Goal: Information Seeking & Learning: Learn about a topic

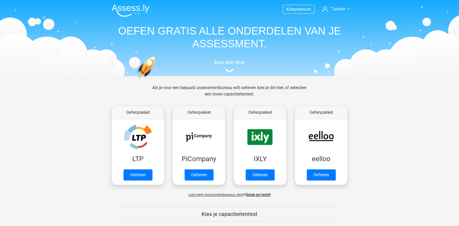
scroll to position [242, 0]
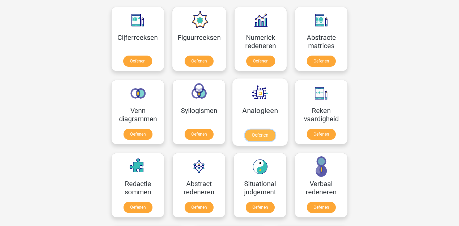
click at [245, 129] on link "Oefenen" at bounding box center [260, 135] width 30 height 12
click at [134, 56] on link "Oefenen" at bounding box center [137, 62] width 30 height 12
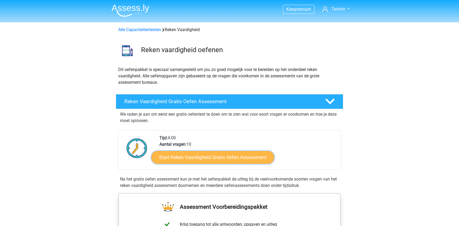
click at [192, 160] on link "Start Reken Vaardigheid Gratis Oefen Assessment" at bounding box center [212, 157] width 123 height 13
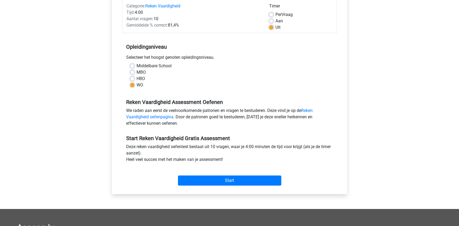
scroll to position [72, 0]
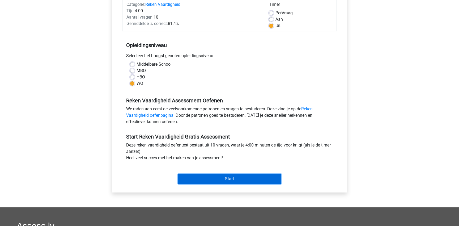
click at [232, 178] on input "Start" at bounding box center [229, 179] width 103 height 10
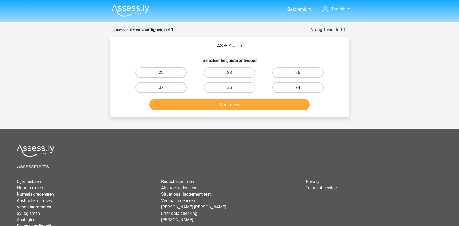
click at [185, 72] on label "23" at bounding box center [160, 72] width 51 height 11
click at [165, 72] on input "23" at bounding box center [162, 73] width 3 height 3
radio input "true"
click at [191, 104] on button "Controleer" at bounding box center [229, 104] width 161 height 11
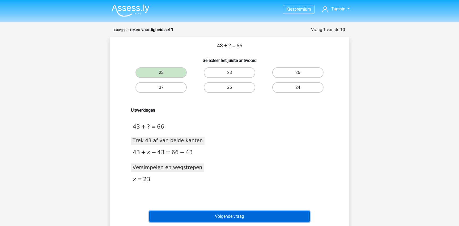
click at [219, 212] on button "Volgende vraag" at bounding box center [229, 216] width 161 height 11
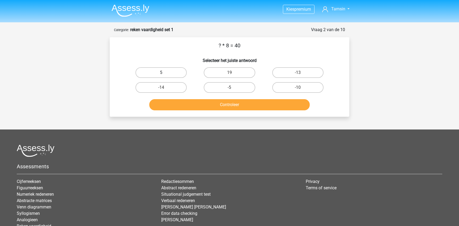
click at [177, 72] on label "5" at bounding box center [160, 72] width 51 height 11
click at [165, 72] on input "5" at bounding box center [162, 73] width 3 height 3
radio input "true"
click at [202, 104] on button "Controleer" at bounding box center [229, 104] width 161 height 11
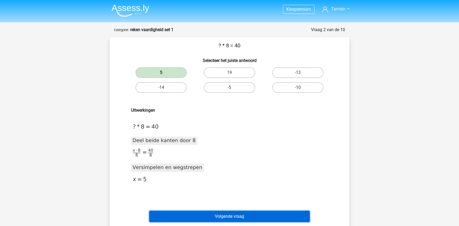
click at [208, 214] on button "Volgende vraag" at bounding box center [229, 216] width 161 height 11
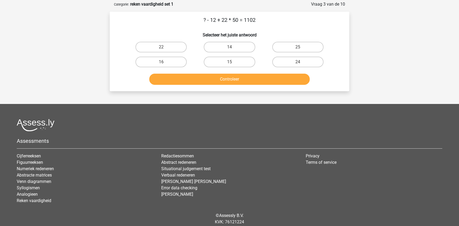
scroll to position [27, 0]
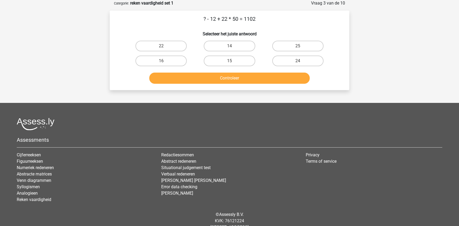
drag, startPoint x: 245, startPoint y: 19, endPoint x: 261, endPoint y: 20, distance: 16.3
click at [261, 20] on p "? - 12 + 22 * 50 = 1102" at bounding box center [229, 19] width 222 height 8
click at [228, 44] on label "14" at bounding box center [229, 46] width 51 height 11
click at [229, 46] on input "14" at bounding box center [230, 47] width 3 height 3
radio input "true"
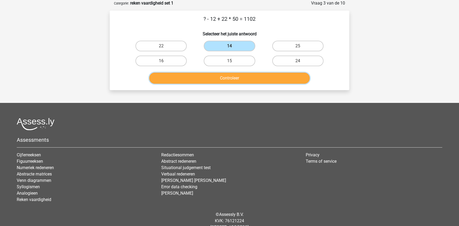
click at [223, 80] on button "Controleer" at bounding box center [229, 77] width 161 height 11
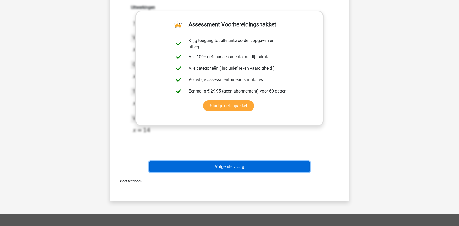
click at [245, 168] on button "Volgende vraag" at bounding box center [229, 166] width 161 height 11
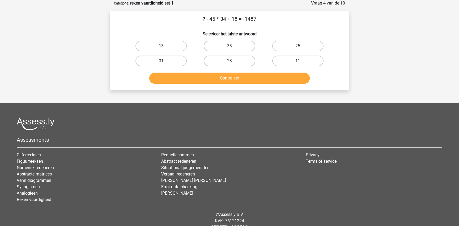
scroll to position [0, 0]
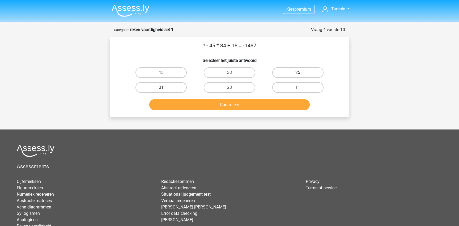
click at [173, 92] on label "31" at bounding box center [160, 87] width 51 height 11
click at [165, 91] on input "31" at bounding box center [162, 88] width 3 height 3
radio input "true"
click at [192, 98] on div "Controleer" at bounding box center [229, 104] width 222 height 18
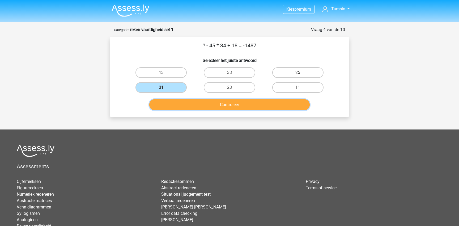
click at [191, 105] on button "Controleer" at bounding box center [229, 104] width 161 height 11
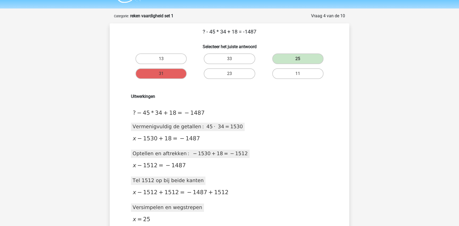
scroll to position [13, 0]
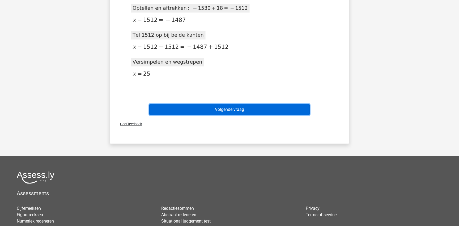
click at [238, 105] on button "Volgende vraag" at bounding box center [229, 109] width 161 height 11
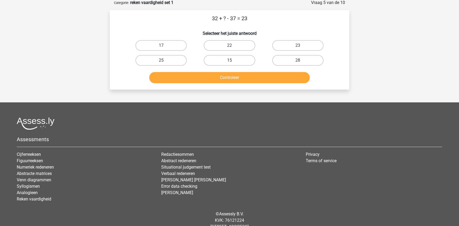
scroll to position [27, 0]
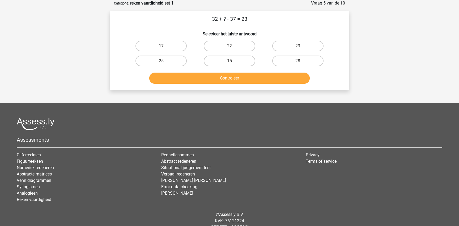
click at [294, 54] on div "28" at bounding box center [298, 60] width 68 height 15
click at [294, 58] on label "28" at bounding box center [297, 60] width 51 height 11
click at [298, 61] on input "28" at bounding box center [299, 62] width 3 height 3
radio input "true"
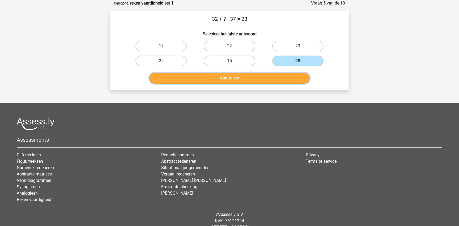
click at [282, 75] on button "Controleer" at bounding box center [229, 77] width 161 height 11
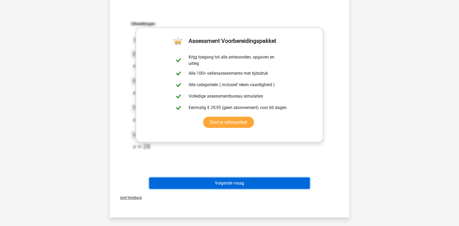
click at [248, 178] on button "Volgende vraag" at bounding box center [229, 182] width 161 height 11
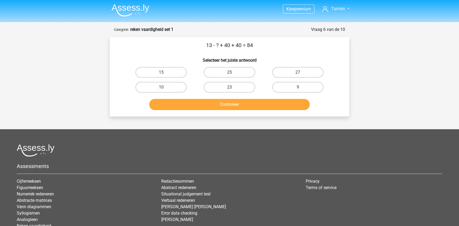
scroll to position [0, 0]
click at [283, 93] on div "9" at bounding box center [298, 87] width 68 height 15
click at [283, 89] on label "9" at bounding box center [297, 87] width 51 height 11
click at [298, 89] on input "9" at bounding box center [299, 88] width 3 height 3
radio input "true"
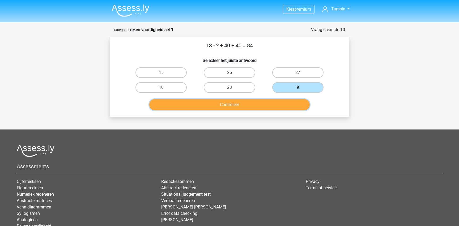
click at [274, 107] on button "Controleer" at bounding box center [229, 104] width 161 height 11
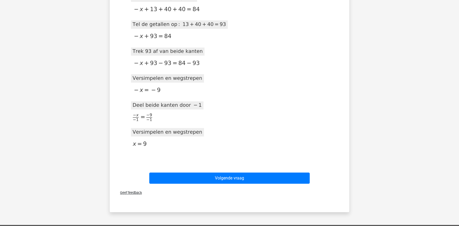
scroll to position [180, 0]
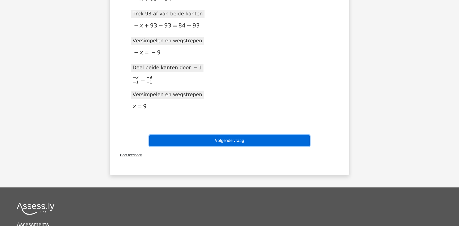
click at [280, 138] on button "Volgende vraag" at bounding box center [229, 140] width 161 height 11
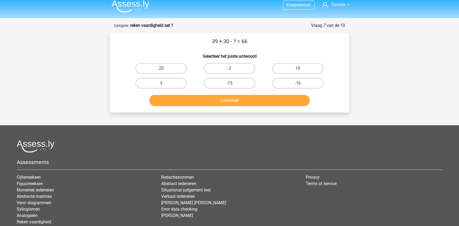
scroll to position [0, 0]
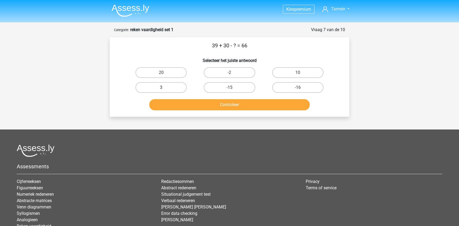
click at [173, 85] on label "3" at bounding box center [160, 87] width 51 height 11
click at [165, 87] on input "3" at bounding box center [162, 88] width 3 height 3
radio input "true"
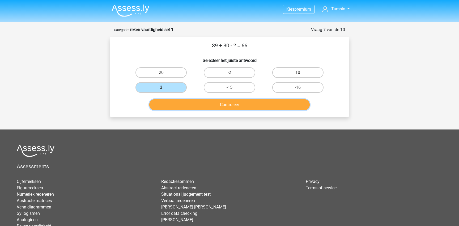
click at [191, 107] on button "Controleer" at bounding box center [229, 104] width 161 height 11
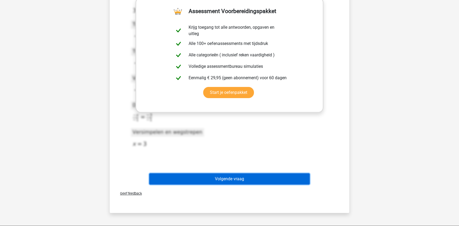
click at [209, 183] on button "Volgende vraag" at bounding box center [229, 178] width 161 height 11
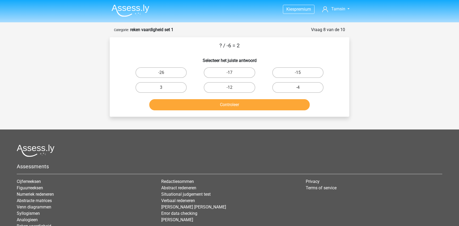
click at [230, 90] on input "-12" at bounding box center [230, 88] width 3 height 3
radio input "true"
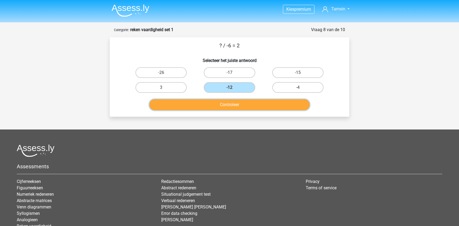
click at [231, 107] on button "Controleer" at bounding box center [229, 104] width 161 height 11
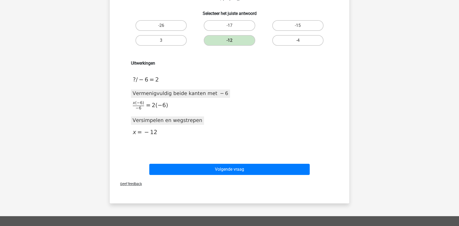
click at [264, 160] on div "Volgende vraag" at bounding box center [229, 168] width 222 height 18
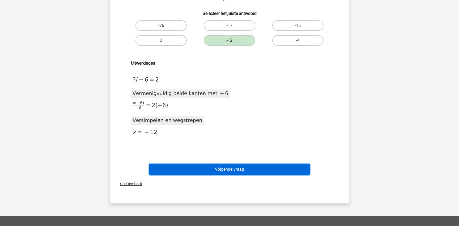
click at [259, 166] on button "Volgende vraag" at bounding box center [229, 169] width 161 height 11
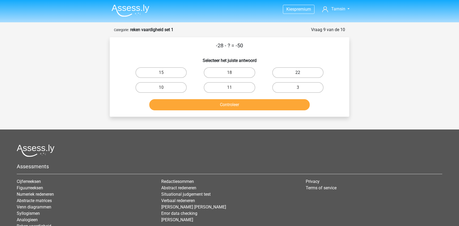
click at [276, 74] on label "22" at bounding box center [297, 72] width 51 height 11
click at [298, 74] on input "22" at bounding box center [299, 73] width 3 height 3
radio input "true"
click at [254, 108] on button "Controleer" at bounding box center [229, 104] width 161 height 11
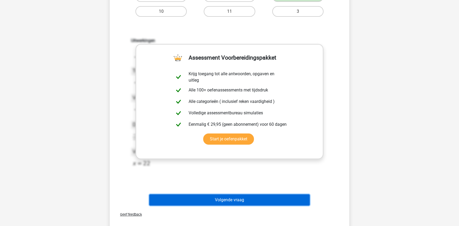
click at [241, 197] on button "Volgende vraag" at bounding box center [229, 199] width 161 height 11
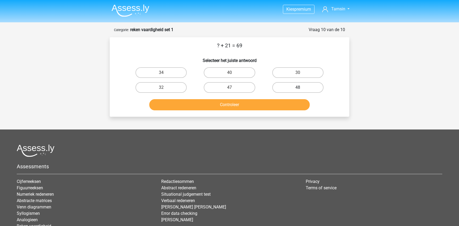
click at [281, 88] on label "48" at bounding box center [297, 87] width 51 height 11
click at [298, 88] on input "48" at bounding box center [299, 88] width 3 height 3
radio input "true"
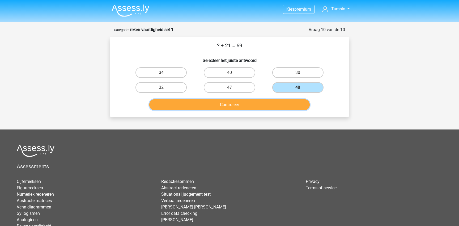
click at [266, 109] on button "Controleer" at bounding box center [229, 104] width 161 height 11
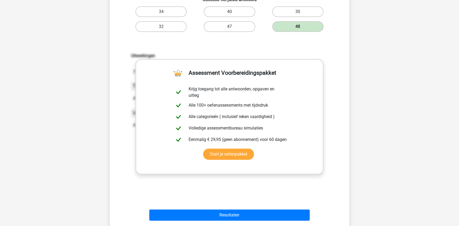
scroll to position [63, 0]
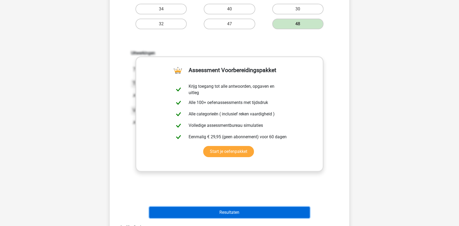
click at [241, 213] on button "Resultaten" at bounding box center [229, 212] width 161 height 11
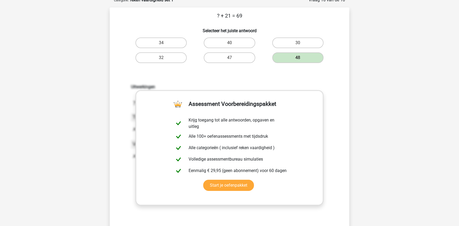
scroll to position [0, 0]
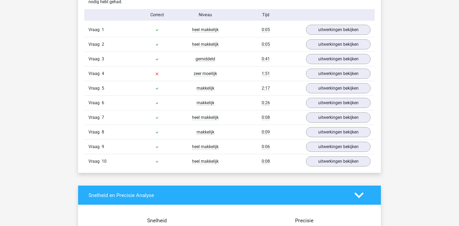
scroll to position [436, 0]
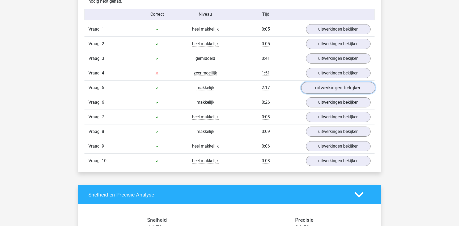
click at [319, 86] on link "uitwerkingen bekijken" at bounding box center [338, 88] width 74 height 12
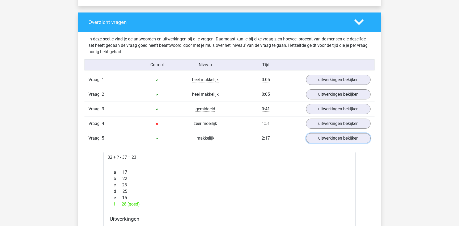
scroll to position [279, 0]
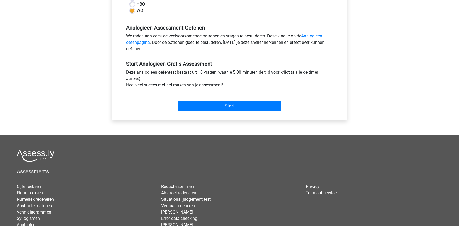
scroll to position [142, 0]
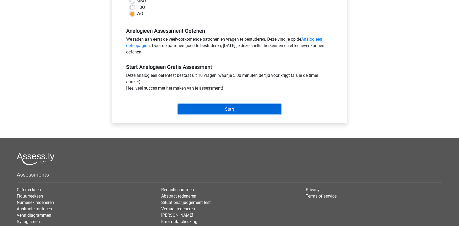
click at [238, 110] on input "Start" at bounding box center [229, 109] width 103 height 10
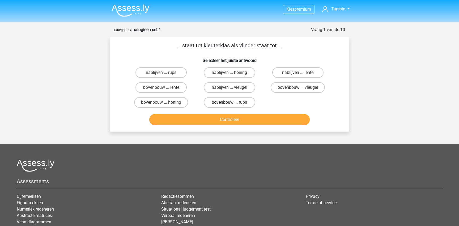
click at [234, 102] on label "bovenbouw ... rups" at bounding box center [229, 102] width 51 height 11
click at [233, 102] on input "bovenbouw ... rups" at bounding box center [230, 103] width 3 height 3
radio input "true"
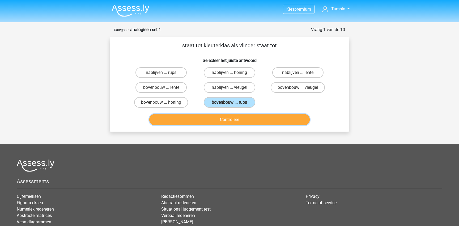
click at [232, 118] on button "Controleer" at bounding box center [229, 119] width 161 height 11
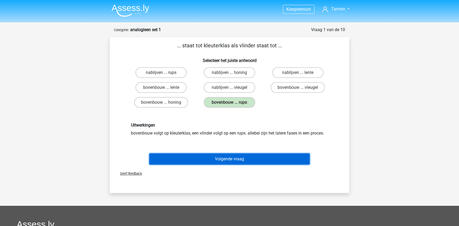
click at [297, 161] on button "Volgende vraag" at bounding box center [229, 158] width 161 height 11
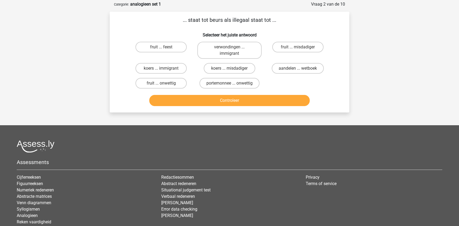
scroll to position [27, 0]
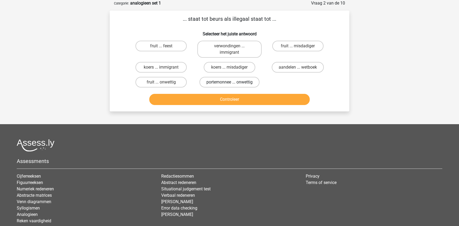
click at [211, 84] on label "portemonnee ... onwettig" at bounding box center [229, 82] width 60 height 11
click at [229, 84] on input "portemonnee ... onwettig" at bounding box center [230, 83] width 3 height 3
radio input "true"
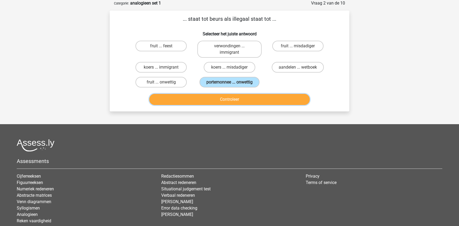
click at [212, 101] on button "Controleer" at bounding box center [229, 99] width 161 height 11
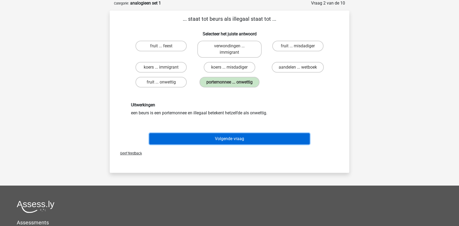
click at [235, 135] on button "Volgende vraag" at bounding box center [229, 138] width 161 height 11
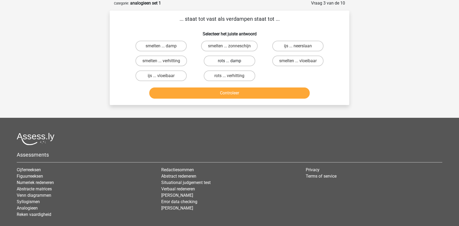
click at [242, 63] on label "rots ... damp" at bounding box center [229, 60] width 51 height 11
click at [233, 63] on input "rots ... damp" at bounding box center [230, 62] width 3 height 3
radio input "true"
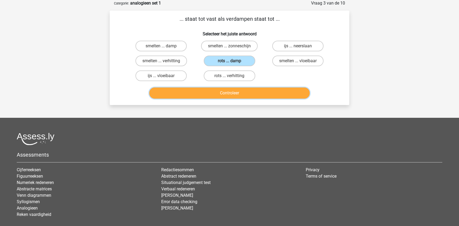
click at [237, 93] on button "Controleer" at bounding box center [229, 92] width 161 height 11
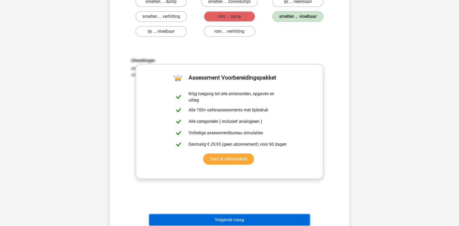
click at [232, 220] on button "Volgende vraag" at bounding box center [229, 219] width 161 height 11
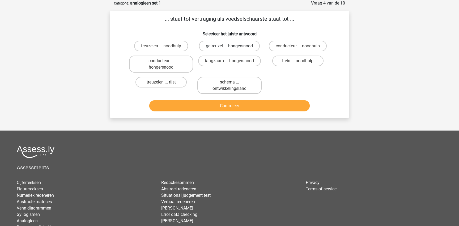
click at [252, 43] on label "getreuzel ... hongersnood" at bounding box center [229, 46] width 61 height 11
click at [233, 46] on input "getreuzel ... hongersnood" at bounding box center [230, 47] width 3 height 3
radio input "true"
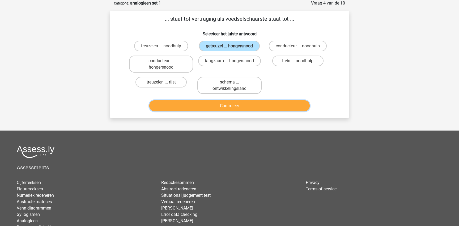
click at [246, 106] on button "Controleer" at bounding box center [229, 105] width 161 height 11
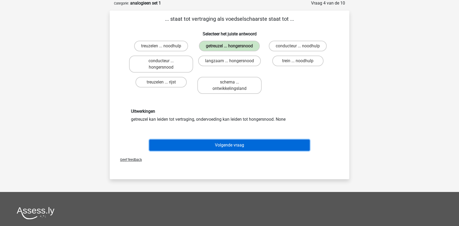
click at [271, 146] on button "Volgende vraag" at bounding box center [229, 144] width 161 height 11
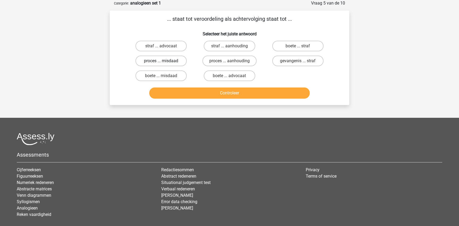
click at [177, 62] on label "proces ... misdaad" at bounding box center [160, 60] width 51 height 11
click at [165, 62] on input "proces ... misdaad" at bounding box center [162, 62] width 3 height 3
radio input "true"
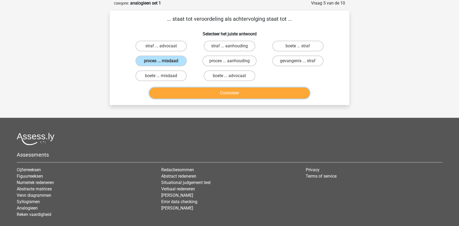
click at [195, 95] on button "Controleer" at bounding box center [229, 92] width 161 height 11
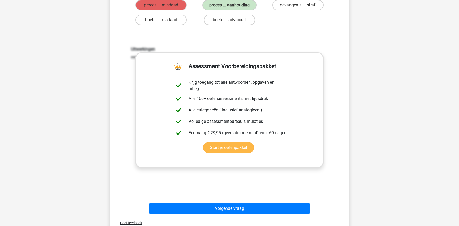
scroll to position [85, 0]
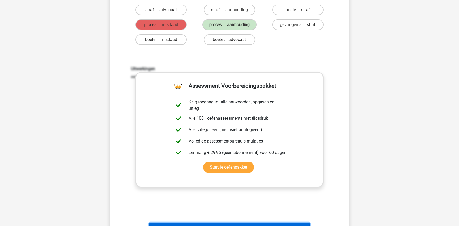
click at [229, 223] on button "Volgende vraag" at bounding box center [229, 227] width 161 height 11
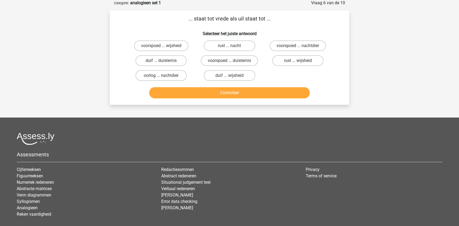
scroll to position [27, 0]
click at [243, 76] on label "duif ... wijsheid" at bounding box center [229, 75] width 51 height 11
click at [233, 76] on input "duif ... wijsheid" at bounding box center [230, 77] width 3 height 3
radio input "true"
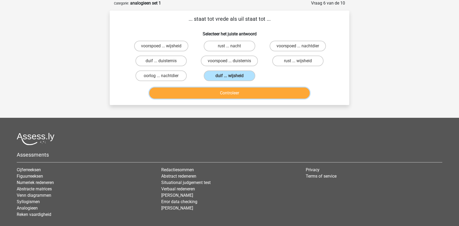
click at [241, 95] on button "Controleer" at bounding box center [229, 92] width 161 height 11
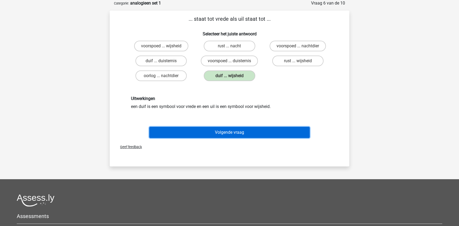
click at [229, 134] on button "Volgende vraag" at bounding box center [229, 132] width 161 height 11
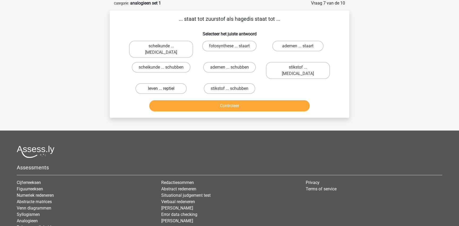
click at [181, 83] on label "leven ... reptiel" at bounding box center [160, 88] width 51 height 11
click at [165, 88] on input "leven ... reptiel" at bounding box center [162, 89] width 3 height 3
radio input "true"
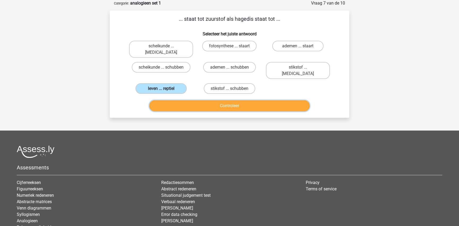
click at [200, 100] on button "Controleer" at bounding box center [229, 105] width 161 height 11
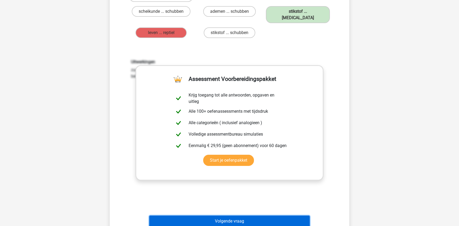
click at [259, 215] on button "Volgende vraag" at bounding box center [229, 220] width 161 height 11
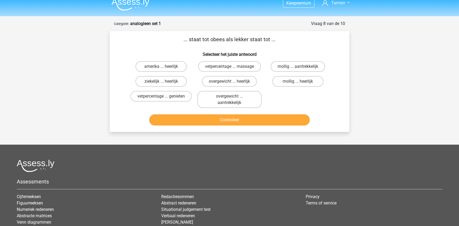
scroll to position [2, 0]
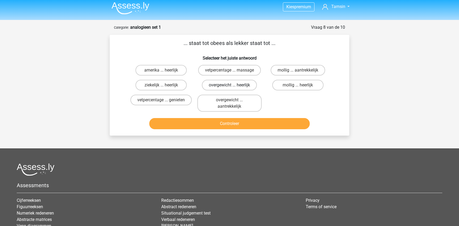
click at [243, 84] on label "overgewicht ... heerlijk" at bounding box center [229, 85] width 55 height 11
click at [233, 85] on input "overgewicht ... heerlijk" at bounding box center [230, 86] width 3 height 3
radio input "true"
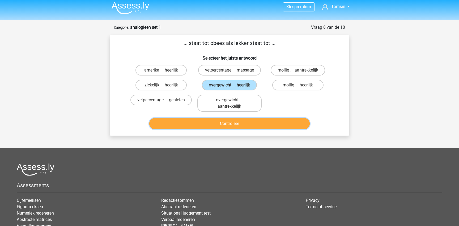
click at [230, 127] on button "Controleer" at bounding box center [229, 123] width 161 height 11
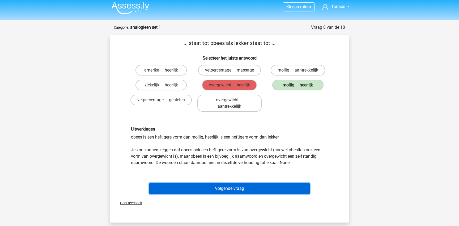
click at [260, 187] on button "Volgende vraag" at bounding box center [229, 188] width 161 height 11
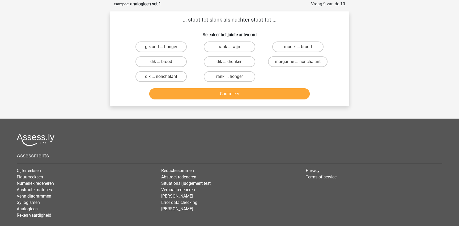
scroll to position [27, 0]
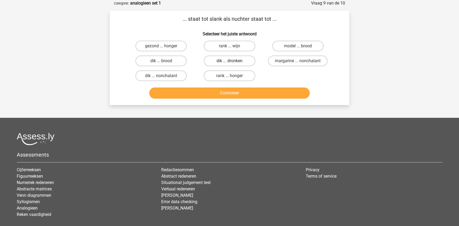
click at [226, 63] on label "dik ... dronken" at bounding box center [229, 60] width 51 height 11
click at [229, 63] on input "dik ... dronken" at bounding box center [230, 62] width 3 height 3
radio input "true"
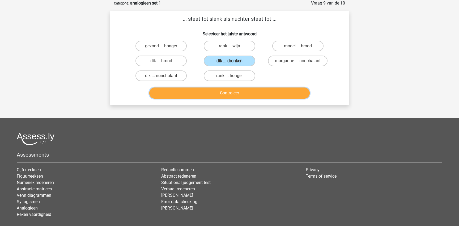
click at [229, 91] on button "Controleer" at bounding box center [229, 92] width 161 height 11
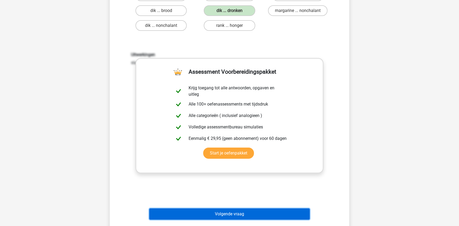
click at [228, 215] on button "Volgende vraag" at bounding box center [229, 213] width 161 height 11
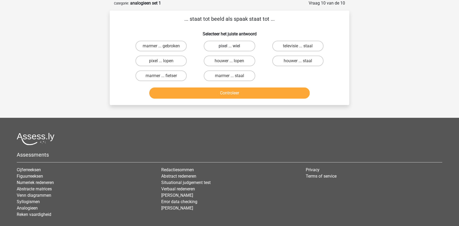
click at [218, 46] on label "pixel ... wiel" at bounding box center [229, 46] width 51 height 11
click at [229, 46] on input "pixel ... wiel" at bounding box center [230, 47] width 3 height 3
radio input "true"
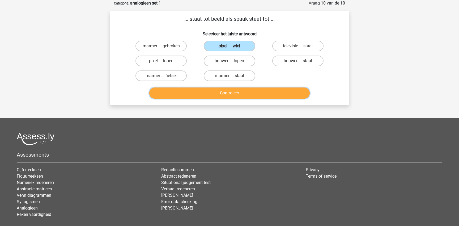
click at [234, 94] on button "Controleer" at bounding box center [229, 92] width 161 height 11
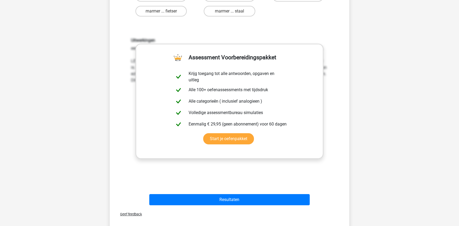
scroll to position [111, 0]
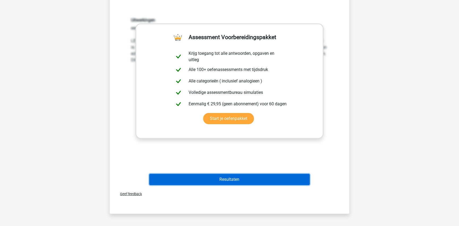
click at [262, 178] on button "Resultaten" at bounding box center [229, 179] width 161 height 11
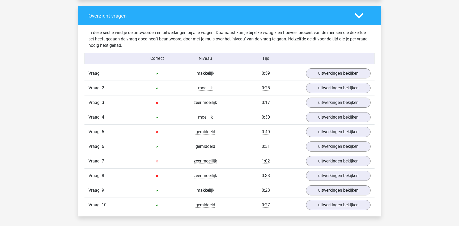
scroll to position [397, 0]
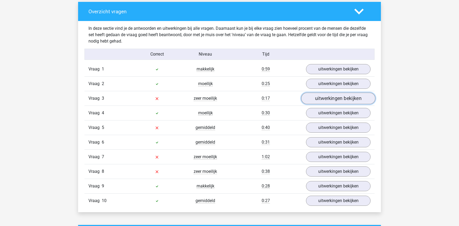
click at [343, 99] on link "uitwerkingen bekijken" at bounding box center [338, 98] width 74 height 12
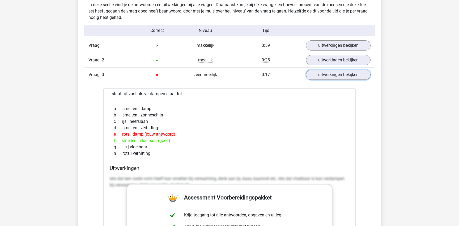
scroll to position [382, 0]
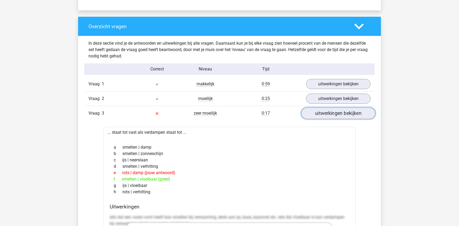
click at [347, 117] on link "uitwerkingen bekijken" at bounding box center [338, 113] width 74 height 12
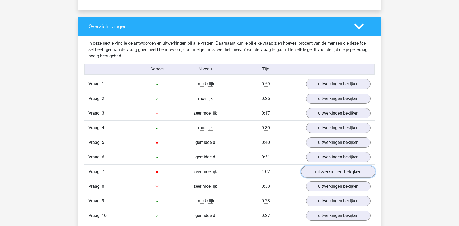
click at [336, 172] on link "uitwerkingen bekijken" at bounding box center [338, 172] width 74 height 12
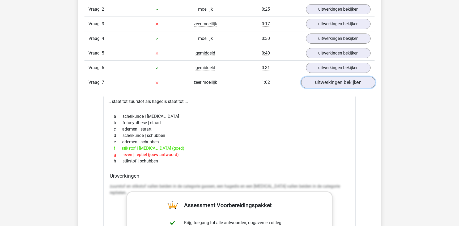
scroll to position [471, 0]
click at [345, 83] on link "uitwerkingen bekijken" at bounding box center [338, 82] width 74 height 12
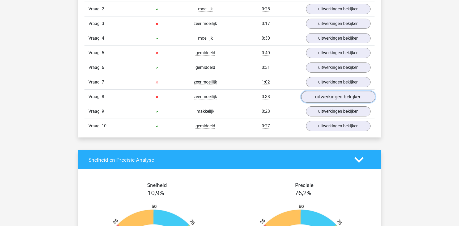
click at [342, 96] on link "uitwerkingen bekijken" at bounding box center [338, 97] width 74 height 12
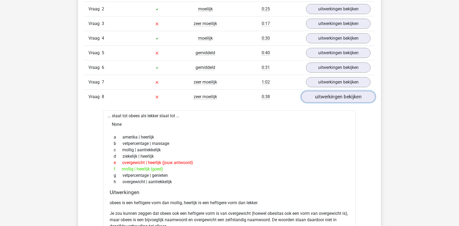
click at [342, 96] on link "uitwerkingen bekijken" at bounding box center [338, 97] width 74 height 12
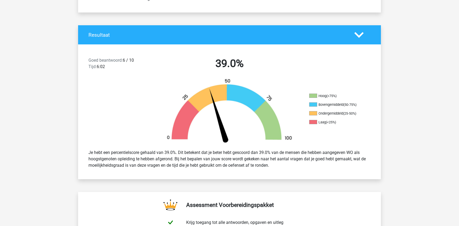
scroll to position [0, 0]
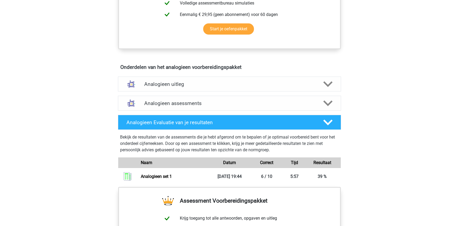
scroll to position [249, 0]
click at [157, 102] on h4 "Analogieen assessments" at bounding box center [229, 103] width 170 height 6
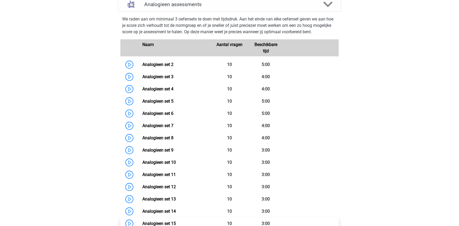
scroll to position [284, 0]
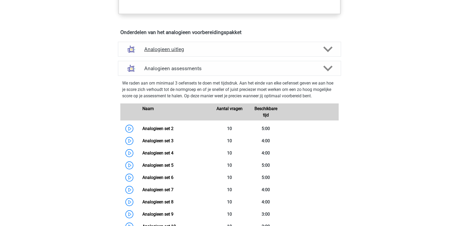
click at [198, 52] on div "Analogieen uitleg" at bounding box center [229, 49] width 223 height 15
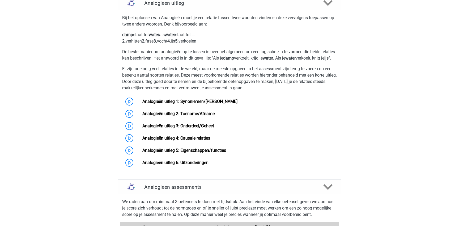
scroll to position [275, 0]
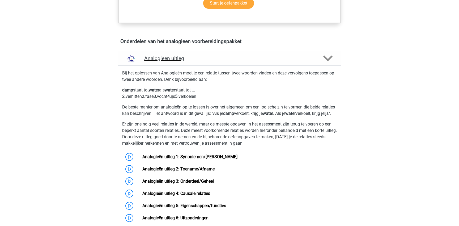
click at [252, 55] on h4 "Analogieen uitleg" at bounding box center [229, 58] width 170 height 6
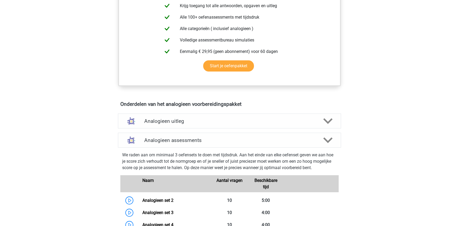
scroll to position [226, 0]
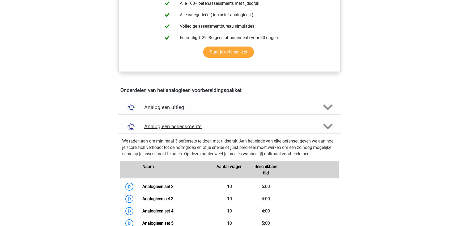
click at [188, 124] on h4 "Analogieen assessments" at bounding box center [229, 126] width 170 height 6
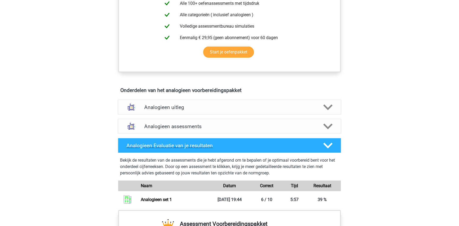
click at [144, 143] on h4 "Analogieen Evaluatie van je resultaten" at bounding box center [220, 145] width 188 height 6
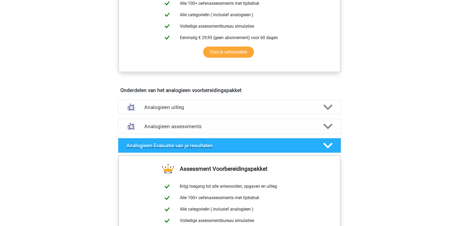
click at [144, 143] on h4 "Analogieen Evaluatie van je resultaten" at bounding box center [220, 145] width 188 height 6
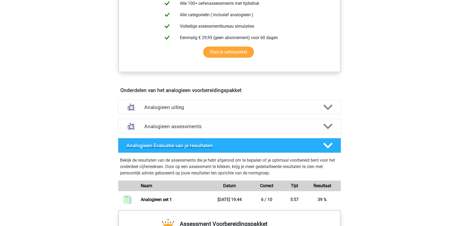
click at [144, 143] on h4 "Analogieen Evaluatie van je resultaten" at bounding box center [220, 145] width 188 height 6
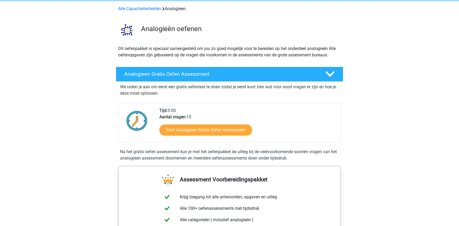
scroll to position [0, 0]
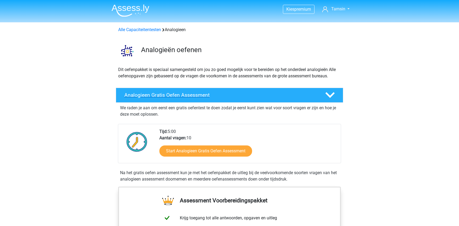
click at [174, 99] on div "Analogieen Gratis Oefen Assessment" at bounding box center [229, 95] width 227 height 15
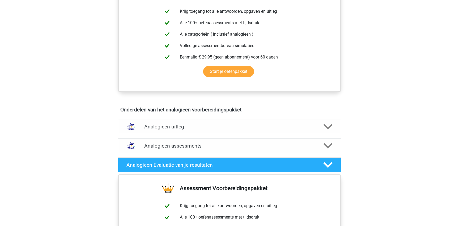
scroll to position [99, 0]
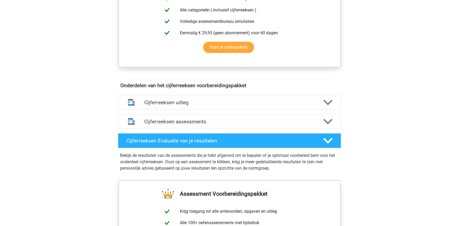
scroll to position [245, 0]
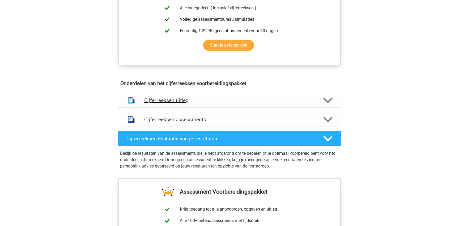
click at [162, 103] on h4 "Cijferreeksen uitleg" at bounding box center [229, 100] width 170 height 6
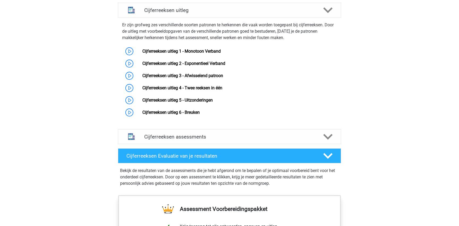
scroll to position [337, 0]
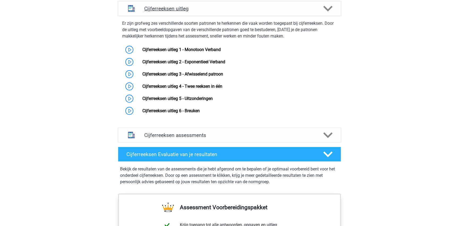
click at [207, 12] on h4 "Cijferreeksen uitleg" at bounding box center [229, 9] width 170 height 6
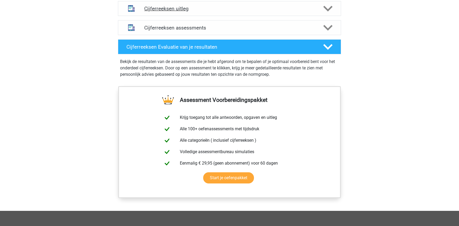
click at [207, 12] on h4 "Cijferreeksen uitleg" at bounding box center [229, 9] width 170 height 6
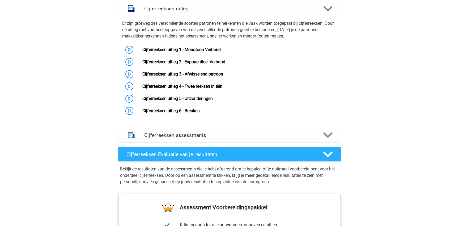
click at [222, 16] on div "Cijferreeksen uitleg" at bounding box center [229, 8] width 223 height 15
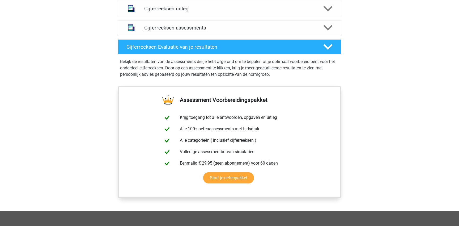
click at [218, 31] on h4 "Cijferreeksen assessments" at bounding box center [229, 28] width 170 height 6
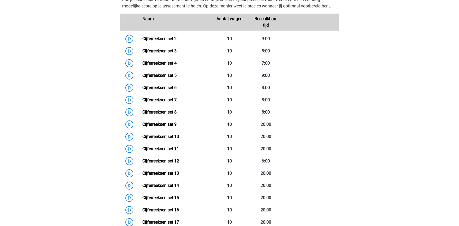
scroll to position [334, 0]
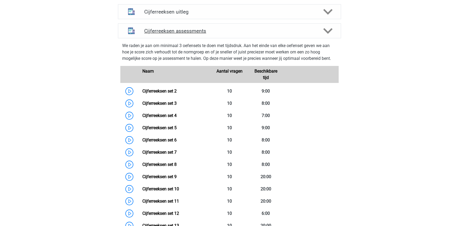
click at [225, 34] on h4 "Cijferreeksen assessments" at bounding box center [229, 31] width 170 height 6
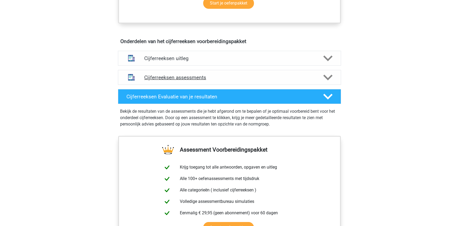
scroll to position [289, 0]
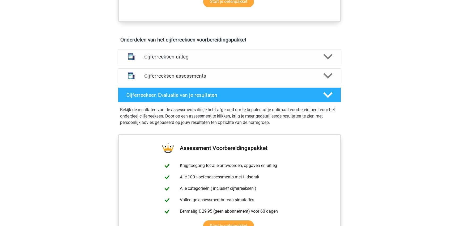
click at [186, 60] on h4 "Cijferreeksen uitleg" at bounding box center [229, 57] width 170 height 6
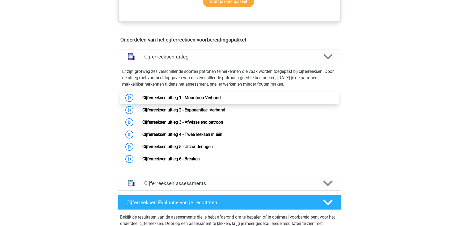
click at [182, 100] on link "Cijferreeksen uitleg 1 - Monotoon Verband" at bounding box center [181, 97] width 78 height 5
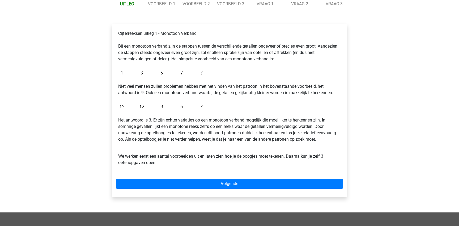
scroll to position [68, 0]
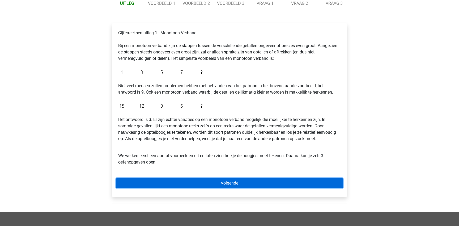
click at [187, 181] on link "Volgende" at bounding box center [229, 183] width 227 height 10
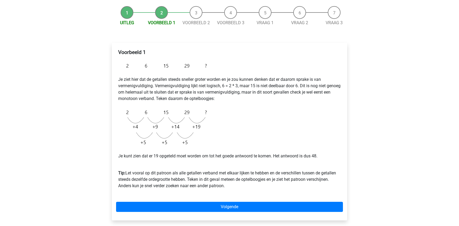
scroll to position [55, 0]
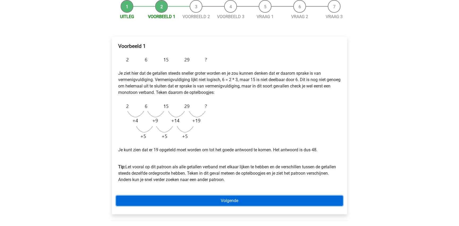
click at [215, 198] on link "Volgende" at bounding box center [229, 200] width 227 height 10
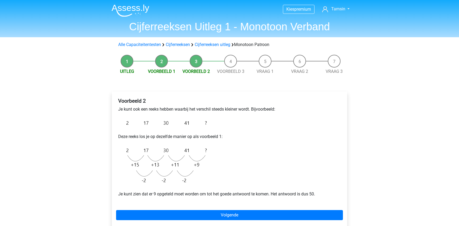
click at [198, 59] on li "Voorbeeld 2" at bounding box center [196, 65] width 35 height 20
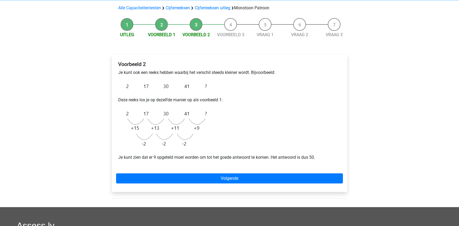
scroll to position [41, 0]
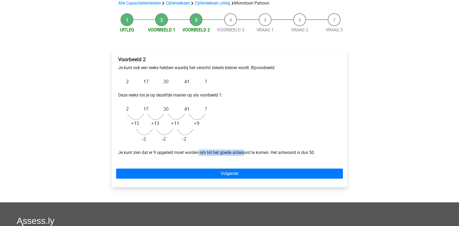
drag, startPoint x: 199, startPoint y: 151, endPoint x: 248, endPoint y: 151, distance: 49.7
click at [248, 151] on p "Je kunt zien dat er 9 opgeteld moet worden om tot het goede antwoord te komen. …" at bounding box center [229, 152] width 222 height 6
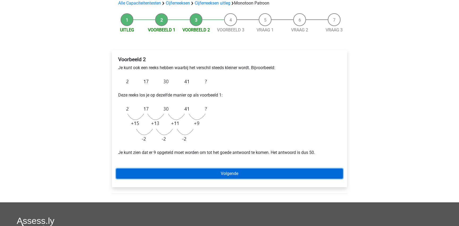
click at [237, 174] on link "Volgende" at bounding box center [229, 173] width 227 height 10
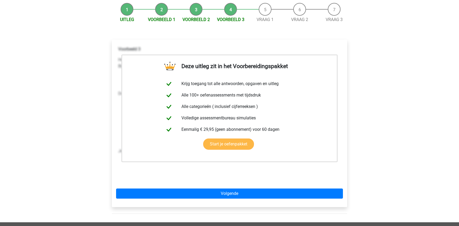
scroll to position [51, 0]
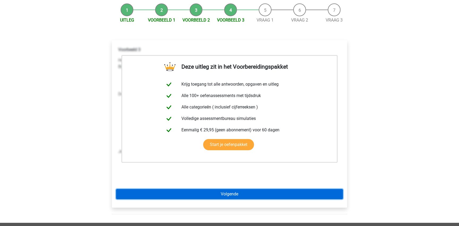
click at [247, 195] on link "Volgende" at bounding box center [229, 194] width 227 height 10
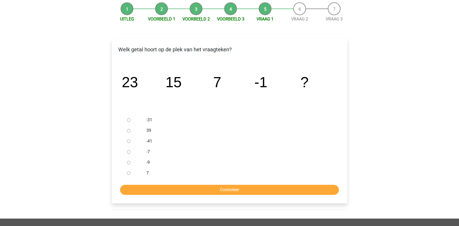
scroll to position [53, 0]
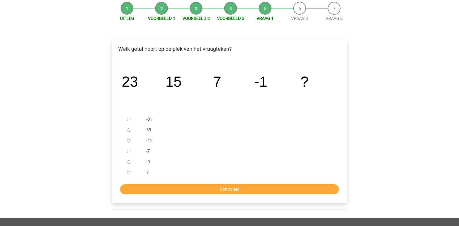
click at [126, 164] on div at bounding box center [134, 161] width 18 height 11
click at [130, 162] on input "-9" at bounding box center [128, 161] width 3 height 3
radio input "true"
click at [168, 187] on input "Controleer" at bounding box center [229, 189] width 219 height 10
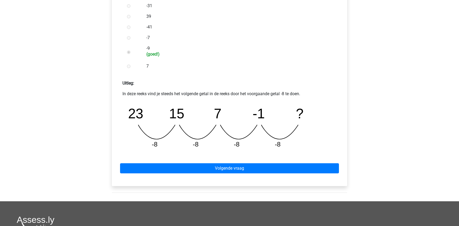
scroll to position [177, 0]
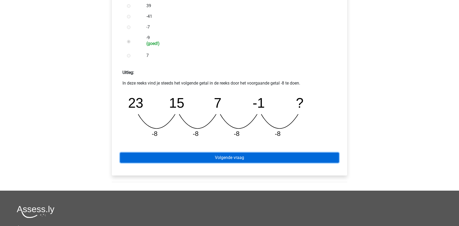
click at [209, 161] on link "Volgende vraag" at bounding box center [229, 157] width 219 height 10
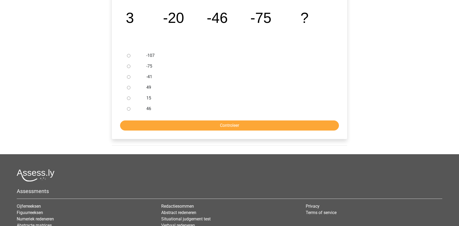
scroll to position [117, 0]
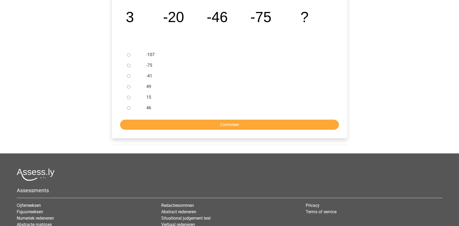
click at [128, 56] on input "-107" at bounding box center [128, 54] width 3 height 3
radio input "true"
click at [162, 122] on input "Controleer" at bounding box center [229, 124] width 219 height 10
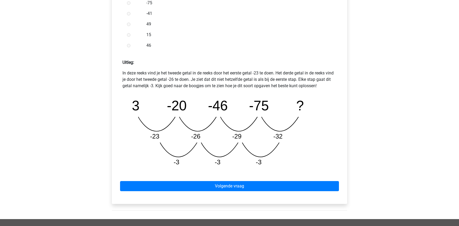
scroll to position [201, 0]
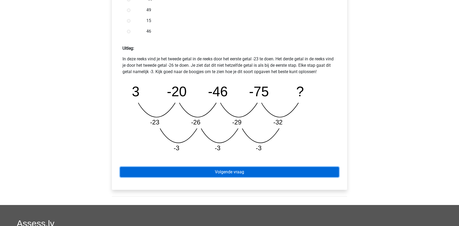
click at [199, 174] on link "Volgende vraag" at bounding box center [229, 172] width 219 height 10
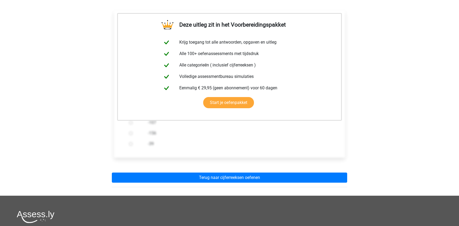
scroll to position [87, 0]
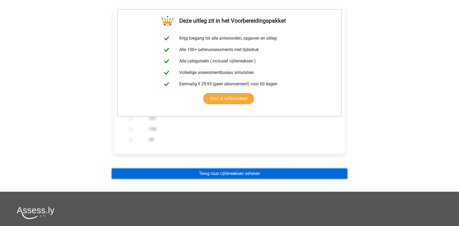
click at [220, 171] on link "Terug naar cijferreeksen oefenen" at bounding box center [229, 173] width 235 height 10
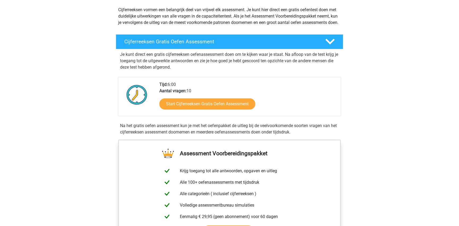
scroll to position [66, 0]
